Goal: Transaction & Acquisition: Book appointment/travel/reservation

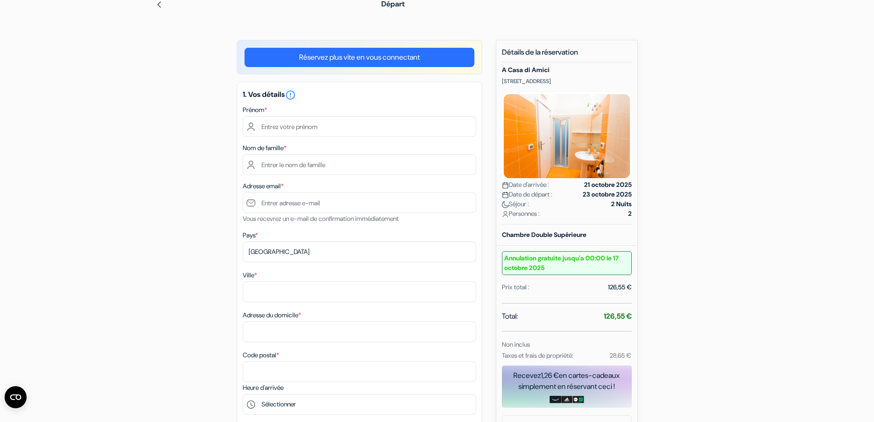
scroll to position [62, 0]
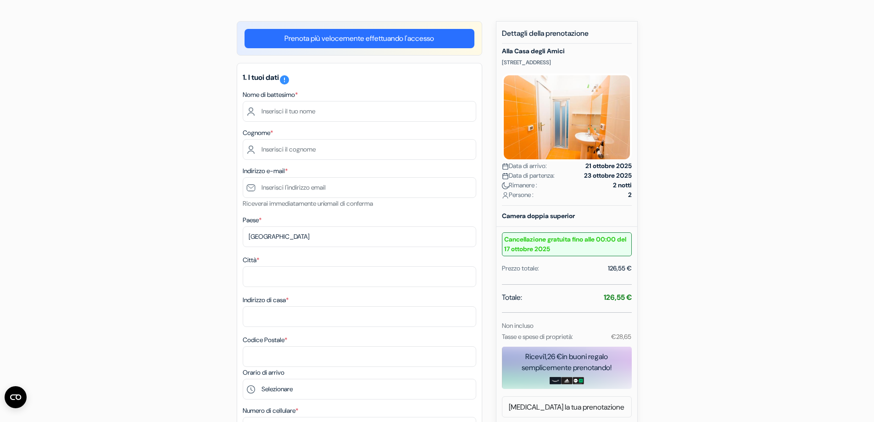
click at [725, 230] on div "aggiungi_casella Alla [GEOGRAPHIC_DATA] [STREET_ADDRESS] Dettagli della proprie…" at bounding box center [437, 423] width 606 height 805
click at [758, 272] on form "Partenza aggiungi_casella Alla [GEOGRAPHIC_DATA] [STREET_ADDRESS] Dettagli dell…" at bounding box center [437, 387] width 874 height 831
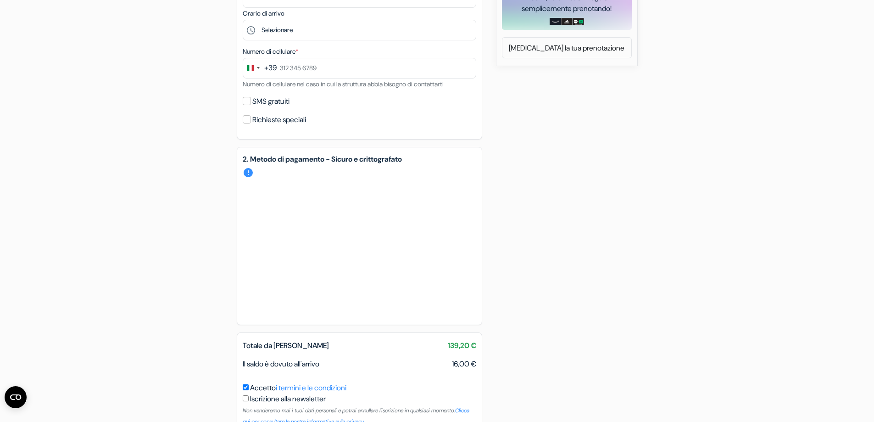
scroll to position [434, 0]
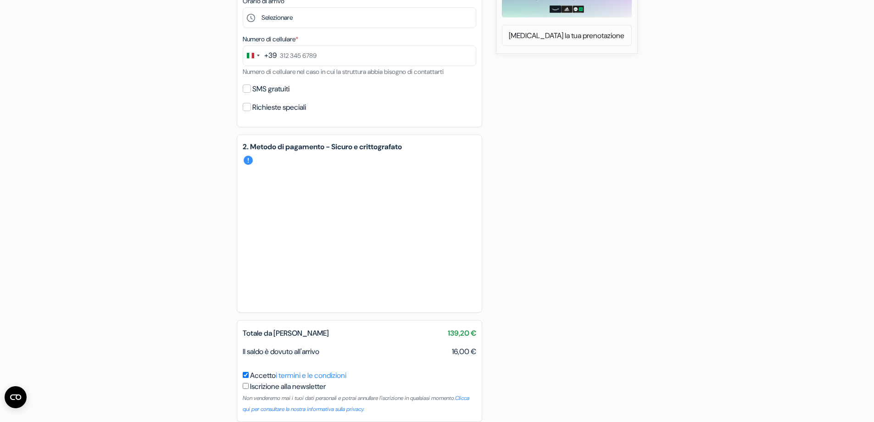
click at [618, 171] on div "aggiungi_casella Alla [GEOGRAPHIC_DATA] [STREET_ADDRESS] Dettagli della proprie…" at bounding box center [437, 52] width 606 height 805
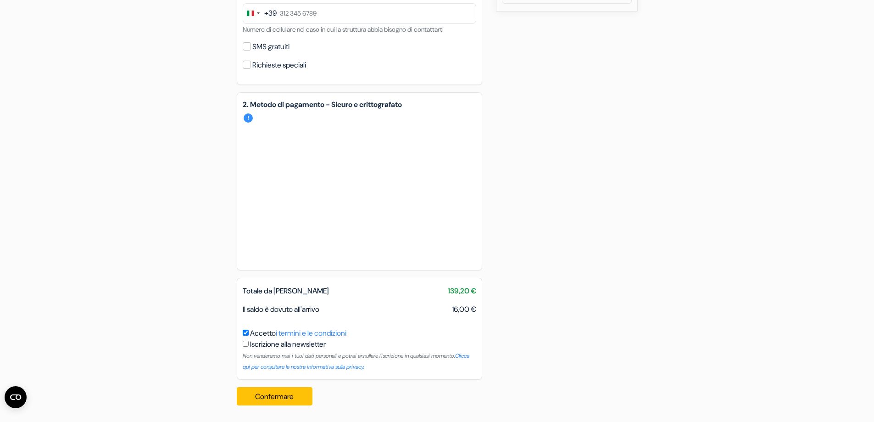
drag, startPoint x: 241, startPoint y: 308, endPoint x: 479, endPoint y: 308, distance: 237.2
click at [479, 308] on div "Il saldo è dovuto all'arrivo 16,00 €" at bounding box center [359, 309] width 245 height 11
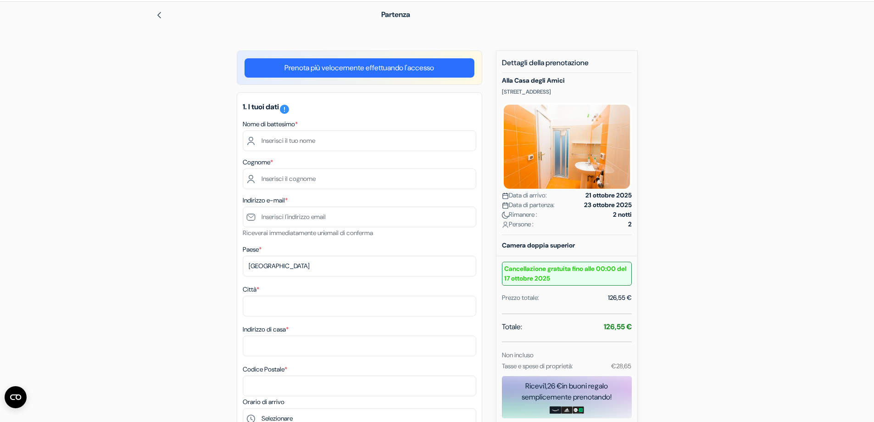
scroll to position [0, 0]
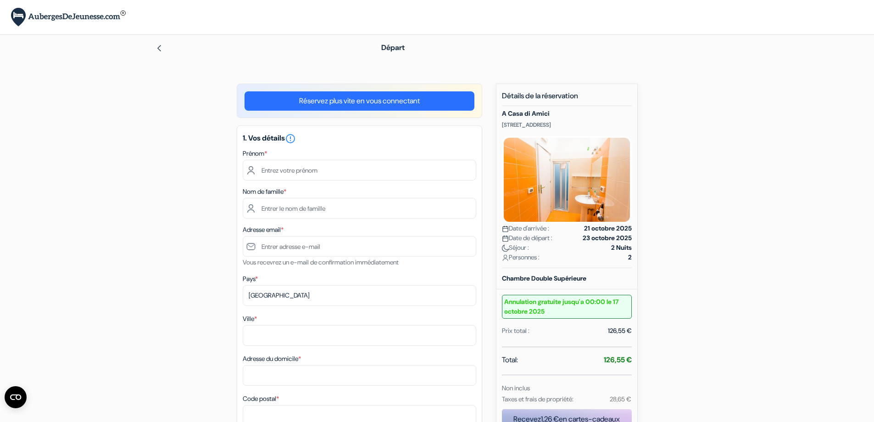
drag, startPoint x: 22, startPoint y: 133, endPoint x: 22, endPoint y: 107, distance: 25.7
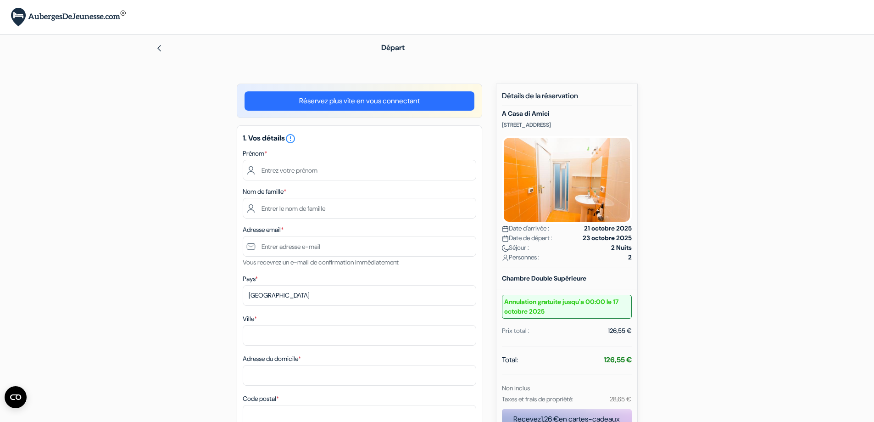
scroll to position [369, 0]
